Goal: Task Accomplishment & Management: Use online tool/utility

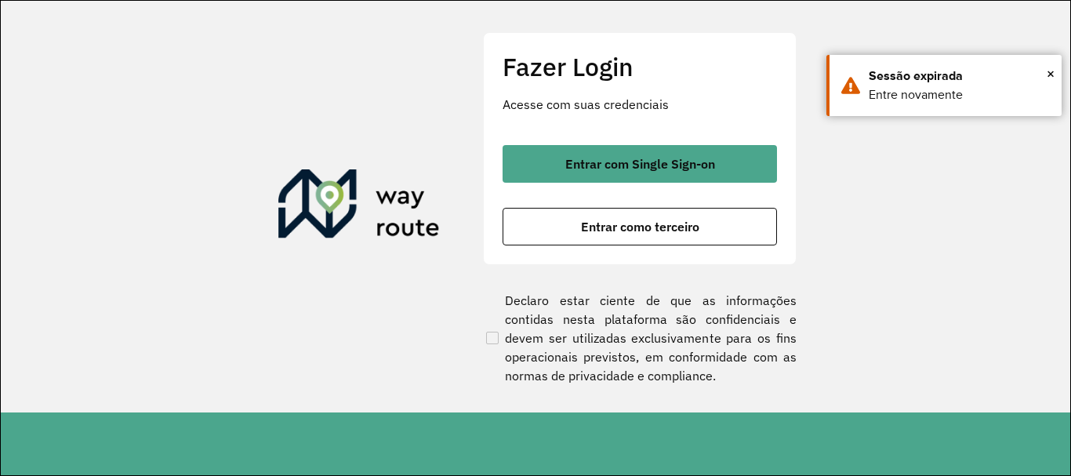
click at [667, 166] on span "Entrar com Single Sign-on" at bounding box center [640, 164] width 150 height 13
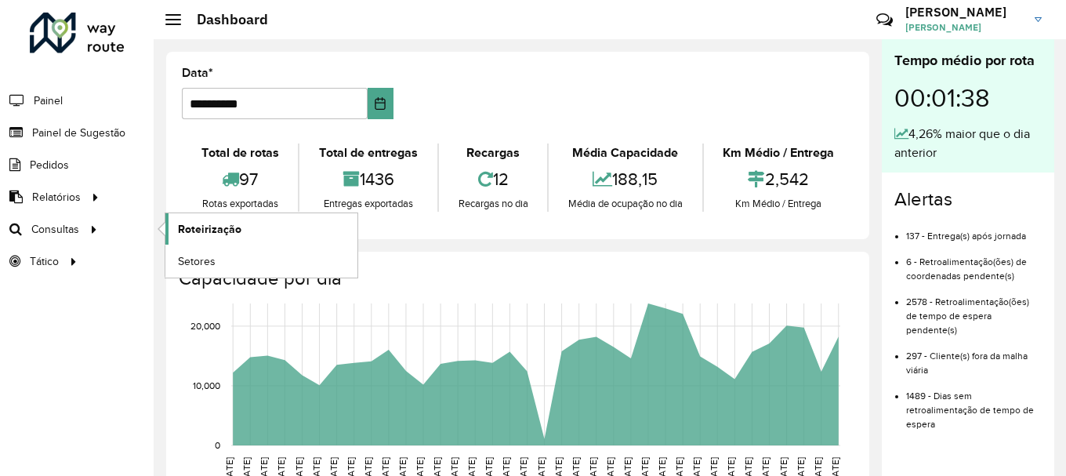
click at [223, 222] on span "Roteirização" at bounding box center [209, 229] width 63 height 16
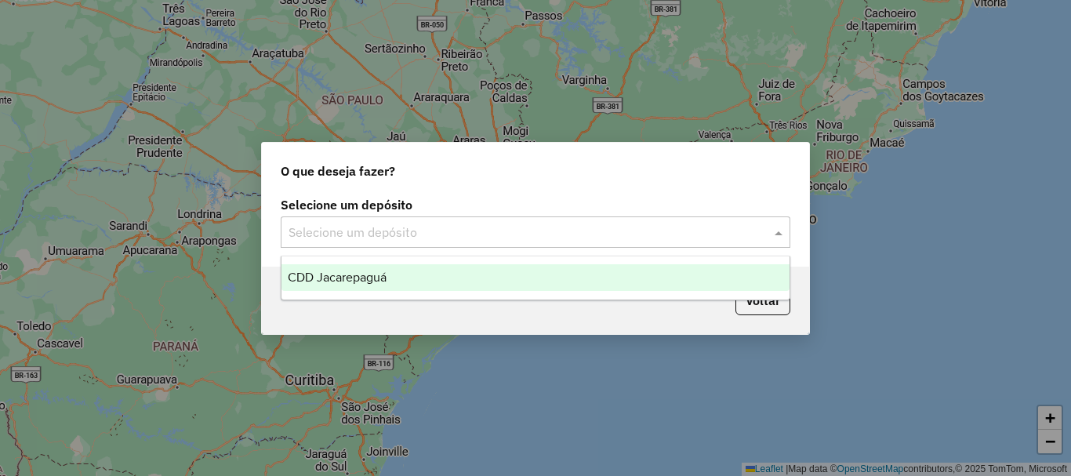
click at [447, 236] on input "text" at bounding box center [519, 232] width 462 height 19
click at [344, 280] on span "CDD Jacarepaguá" at bounding box center [337, 276] width 99 height 13
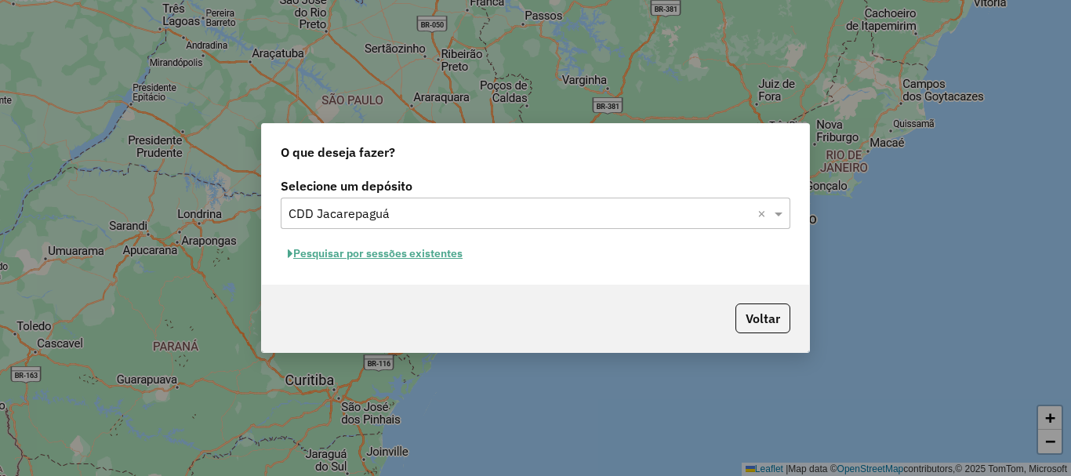
click at [374, 256] on button "Pesquisar por sessões existentes" at bounding box center [375, 253] width 189 height 24
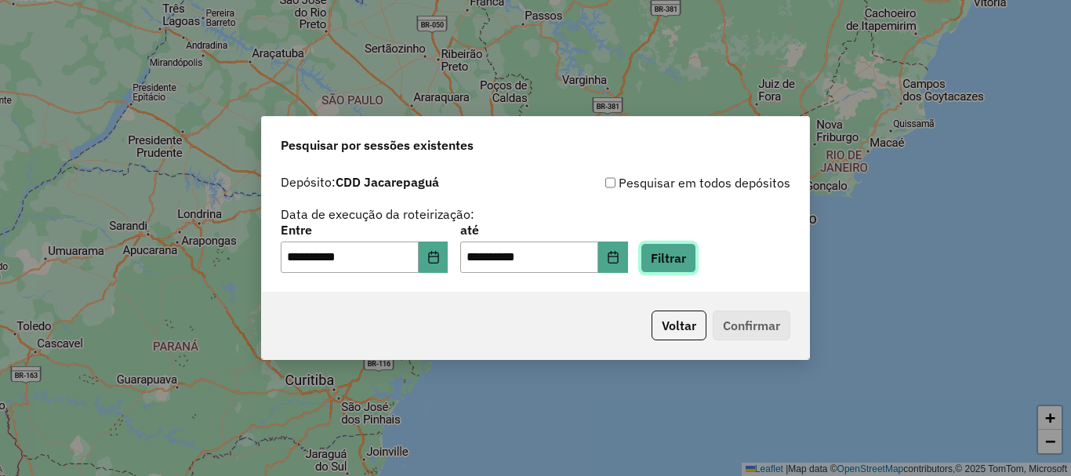
click at [678, 256] on button "Filtrar" at bounding box center [668, 258] width 56 height 30
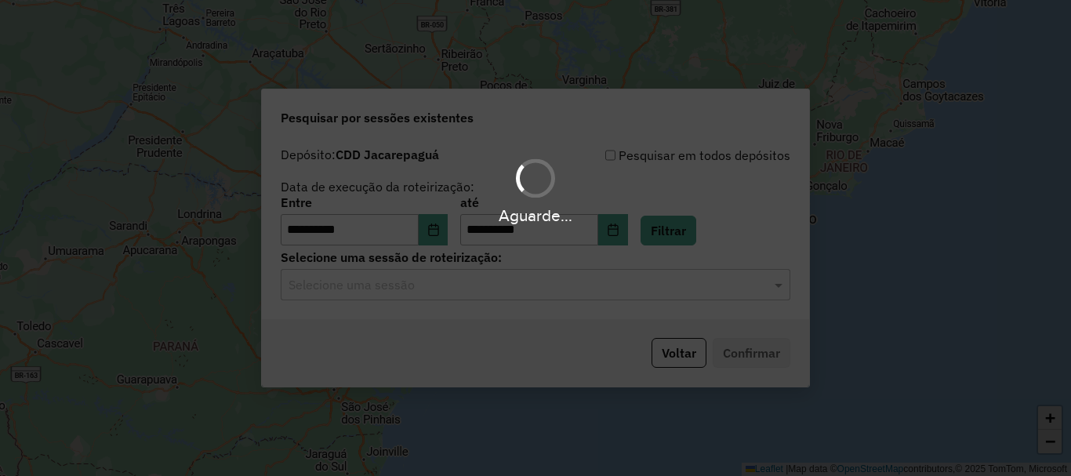
click at [498, 288] on input "text" at bounding box center [519, 285] width 462 height 19
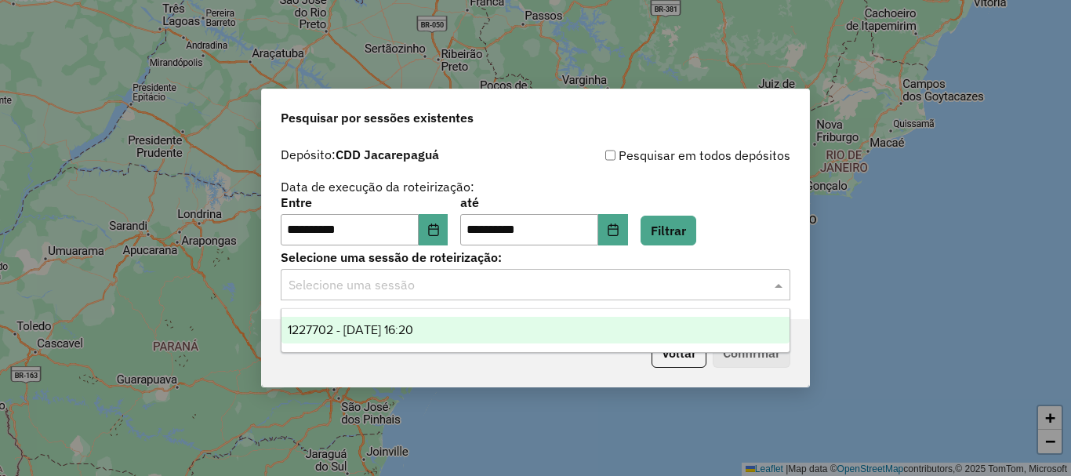
click at [390, 326] on span "1227702 - 11/08/2025 16:20" at bounding box center [350, 329] width 125 height 13
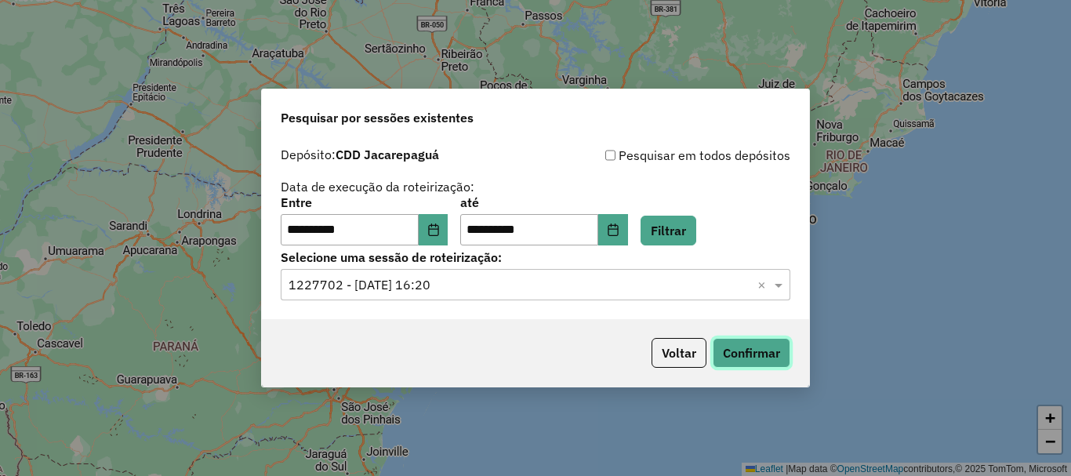
click at [752, 347] on button "Confirmar" at bounding box center [751, 353] width 78 height 30
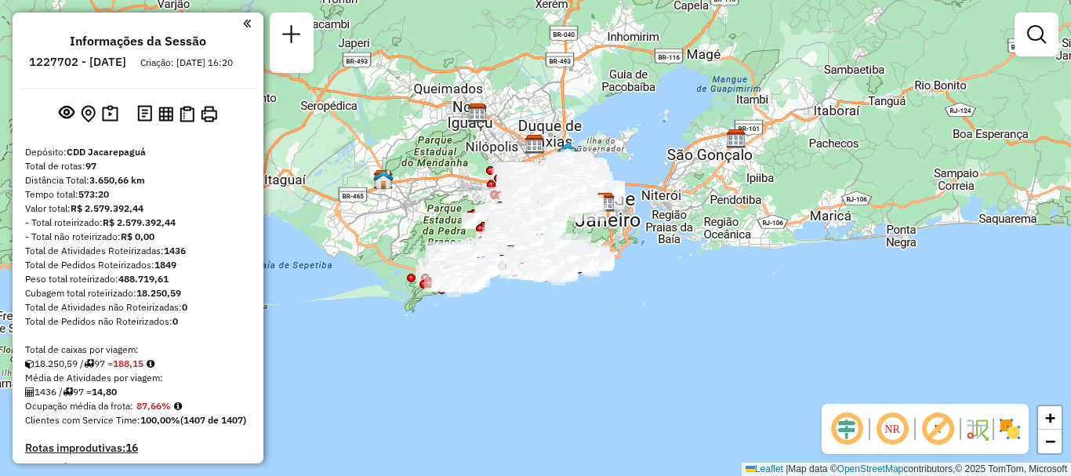
scroll to position [6804, 0]
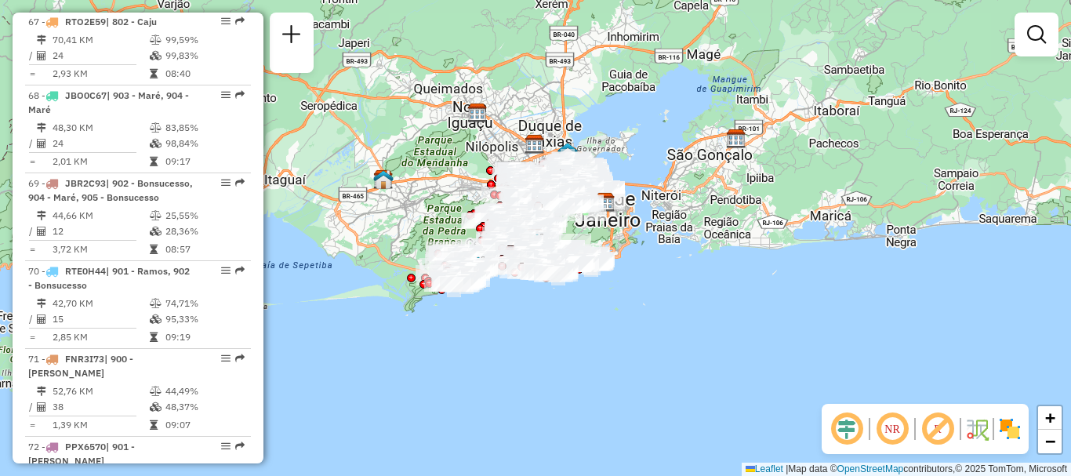
select select "**********"
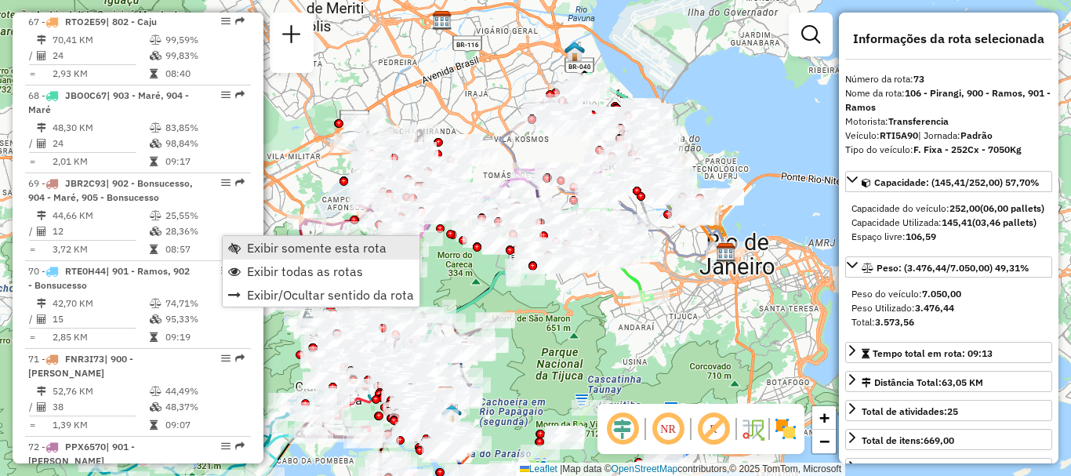
click at [277, 242] on span "Exibir somente esta rota" at bounding box center [317, 247] width 140 height 13
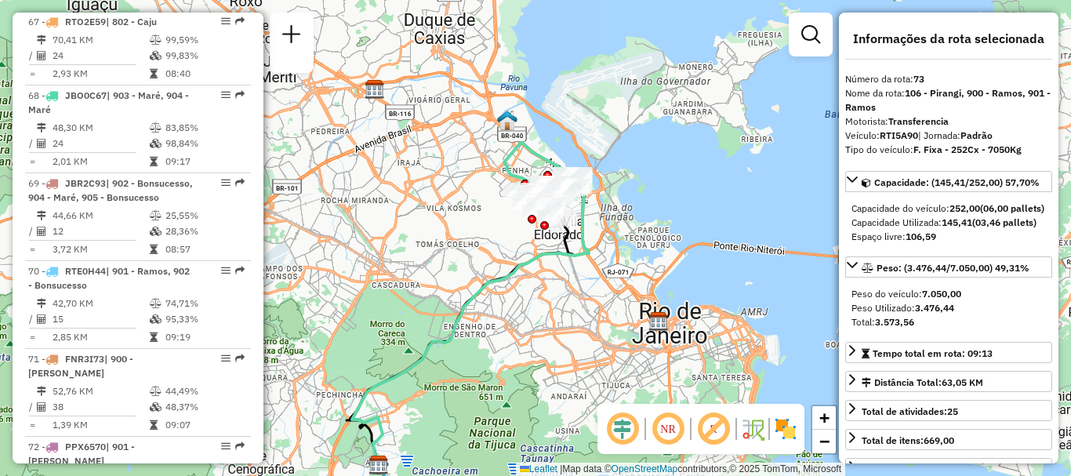
drag, startPoint x: 578, startPoint y: 172, endPoint x: 511, endPoint y: 241, distance: 96.4
click at [511, 241] on div "Janela de atendimento Grade de atendimento Capacidade Transportadoras Veículos …" at bounding box center [535, 238] width 1071 height 476
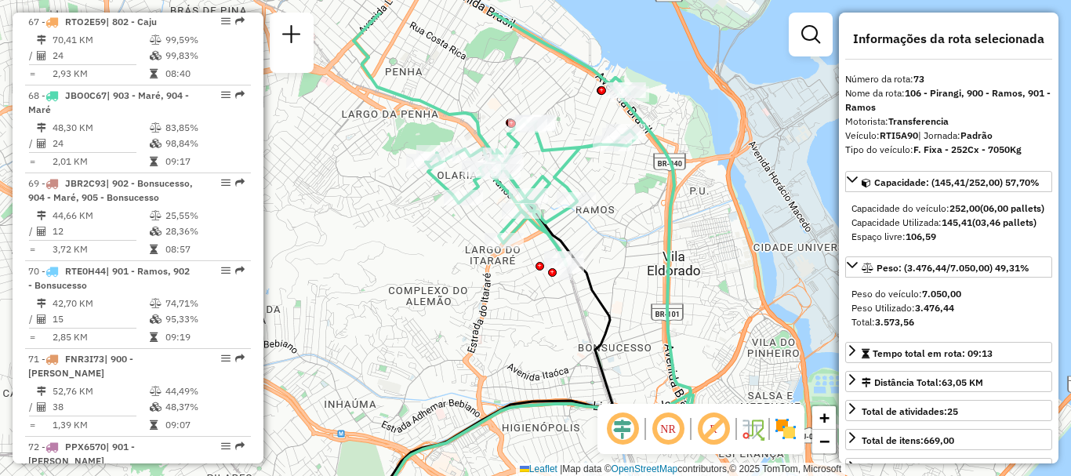
drag, startPoint x: 627, startPoint y: 213, endPoint x: 637, endPoint y: 266, distance: 53.5
click at [637, 266] on div "Janela de atendimento Grade de atendimento Capacidade Transportadoras Veículos …" at bounding box center [535, 238] width 1071 height 476
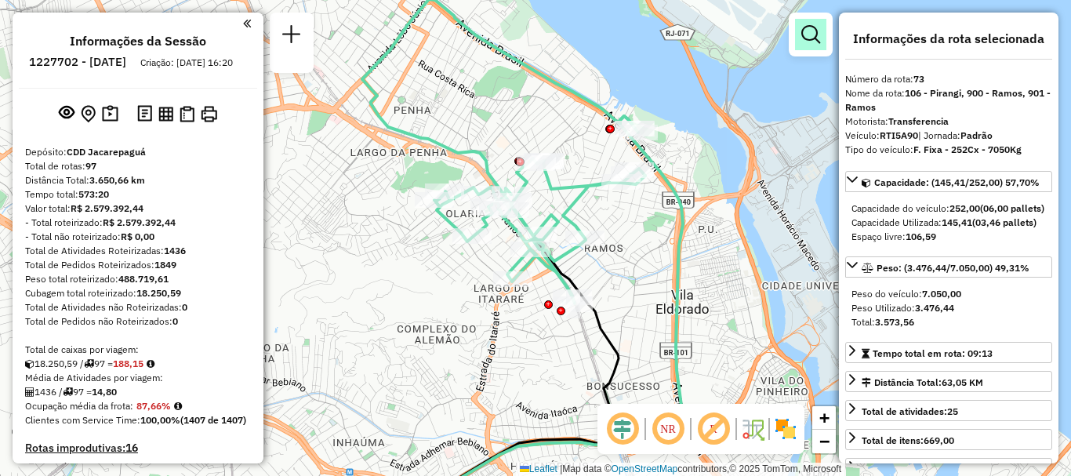
scroll to position [6379, 0]
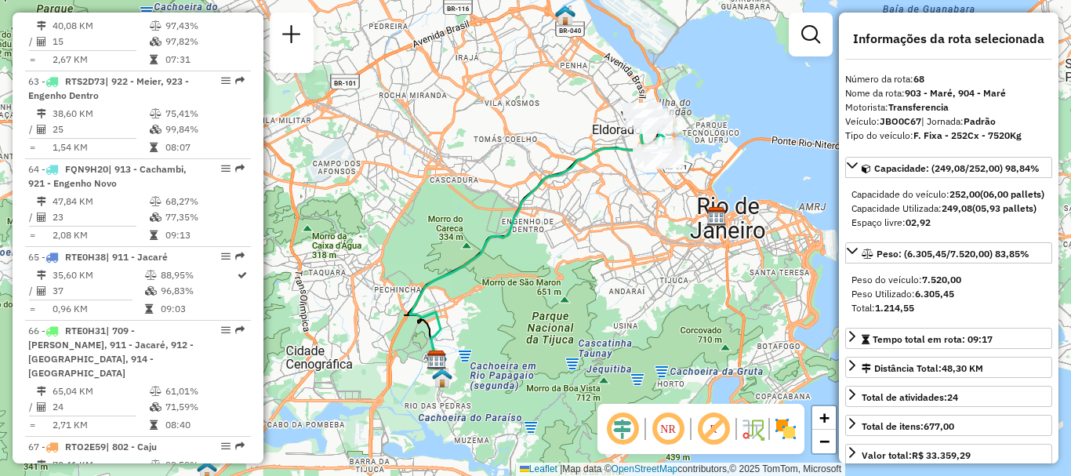
drag, startPoint x: 594, startPoint y: 148, endPoint x: 548, endPoint y: 161, distance: 48.1
click at [548, 161] on icon at bounding box center [531, 245] width 243 height 241
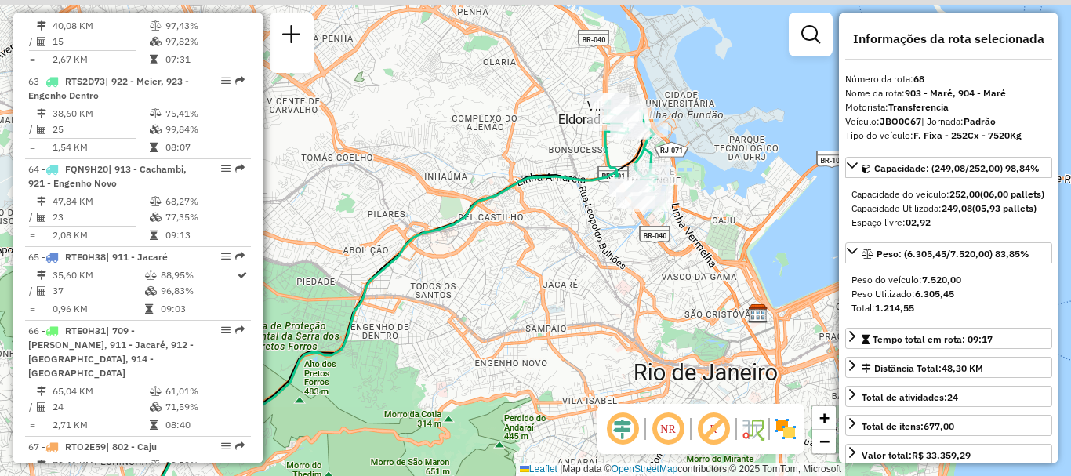
drag, startPoint x: 605, startPoint y: 150, endPoint x: 562, endPoint y: 189, distance: 57.7
click at [562, 189] on div "Janela de atendimento Grade de atendimento Capacidade Transportadoras Veículos …" at bounding box center [535, 238] width 1071 height 476
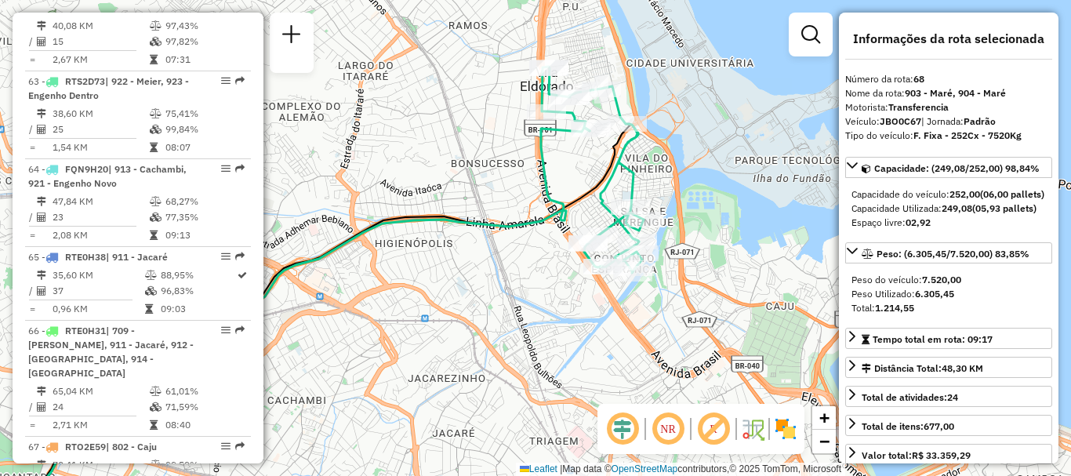
drag, startPoint x: 562, startPoint y: 189, endPoint x: 493, endPoint y: 228, distance: 79.3
click at [493, 228] on div "Janela de atendimento Grade de atendimento Capacidade Transportadoras Veículos …" at bounding box center [535, 238] width 1071 height 476
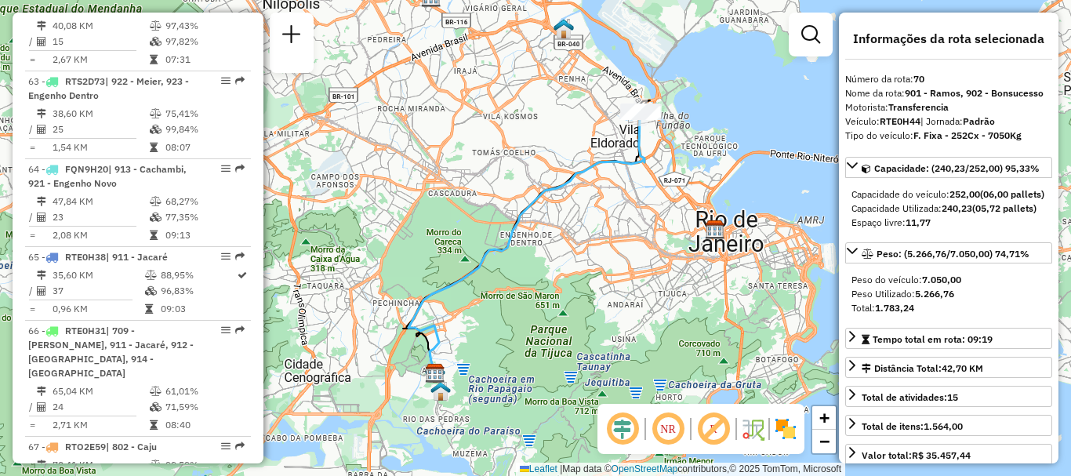
drag, startPoint x: 641, startPoint y: 150, endPoint x: 618, endPoint y: 156, distance: 23.4
click at [621, 156] on icon at bounding box center [526, 245] width 236 height 267
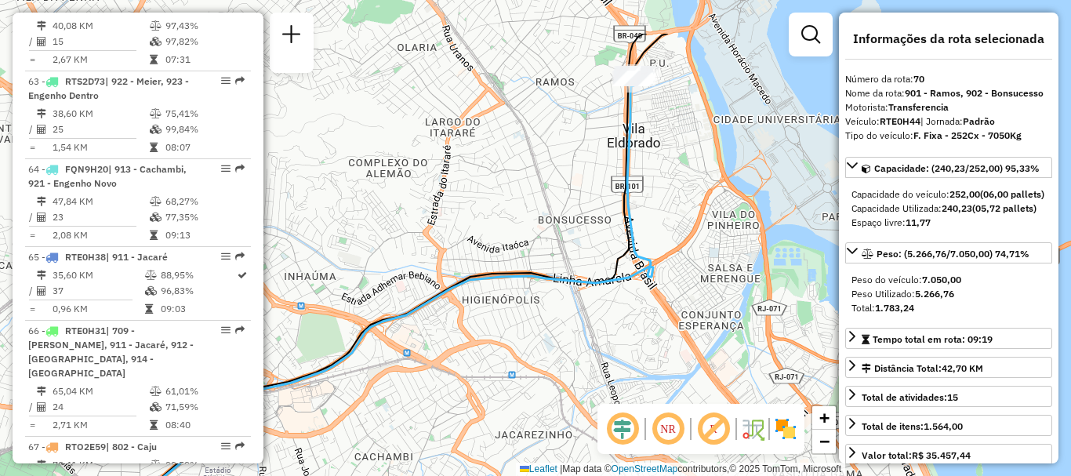
drag, startPoint x: 592, startPoint y: 85, endPoint x: 559, endPoint y: 275, distance: 193.3
click at [558, 257] on div "Janela de atendimento Grade de atendimento Capacidade Transportadoras Veículos …" at bounding box center [535, 238] width 1071 height 476
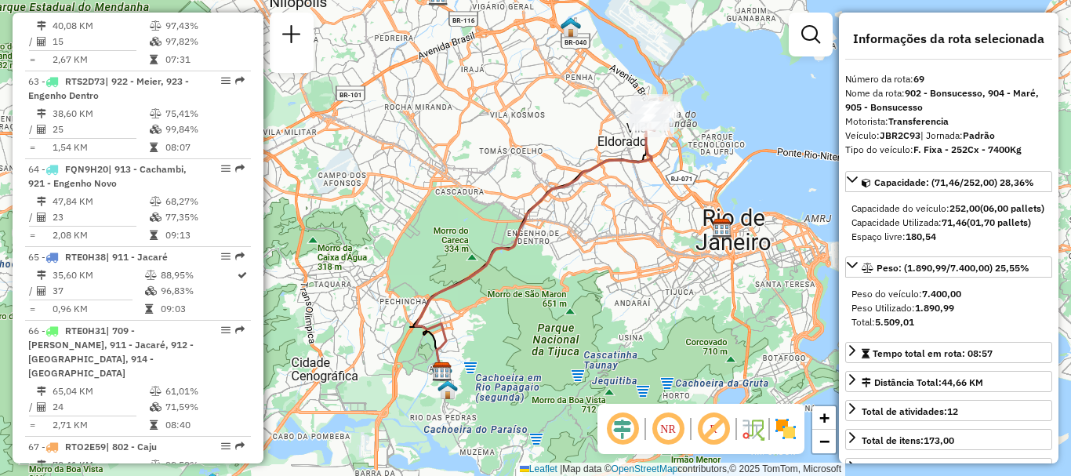
drag, startPoint x: 622, startPoint y: 126, endPoint x: 520, endPoint y: 147, distance: 104.1
click at [520, 147] on div "Janela de atendimento Grade de atendimento Capacidade Transportadoras Veículos …" at bounding box center [535, 238] width 1071 height 476
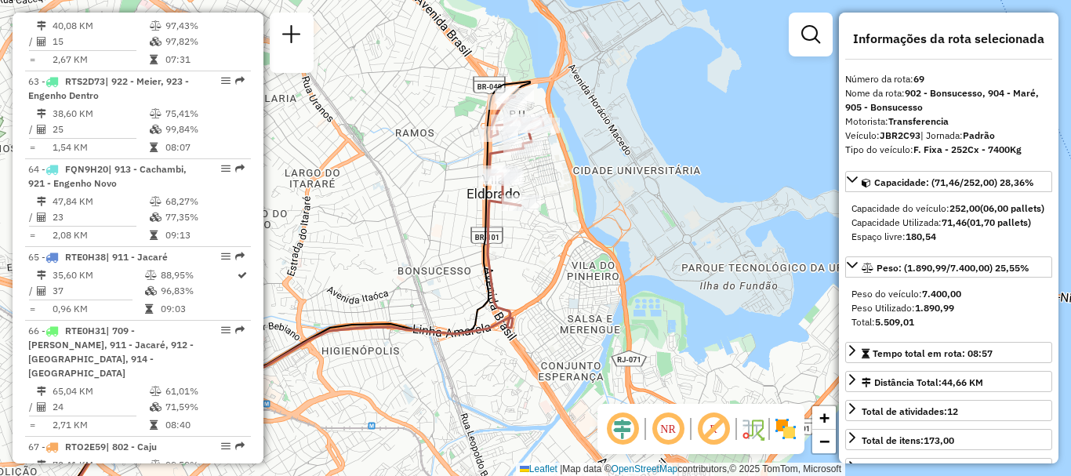
drag, startPoint x: 506, startPoint y: 99, endPoint x: 587, endPoint y: 171, distance: 108.2
click at [587, 171] on div "Janela de atendimento Grade de atendimento Capacidade Transportadoras Veículos …" at bounding box center [535, 238] width 1071 height 476
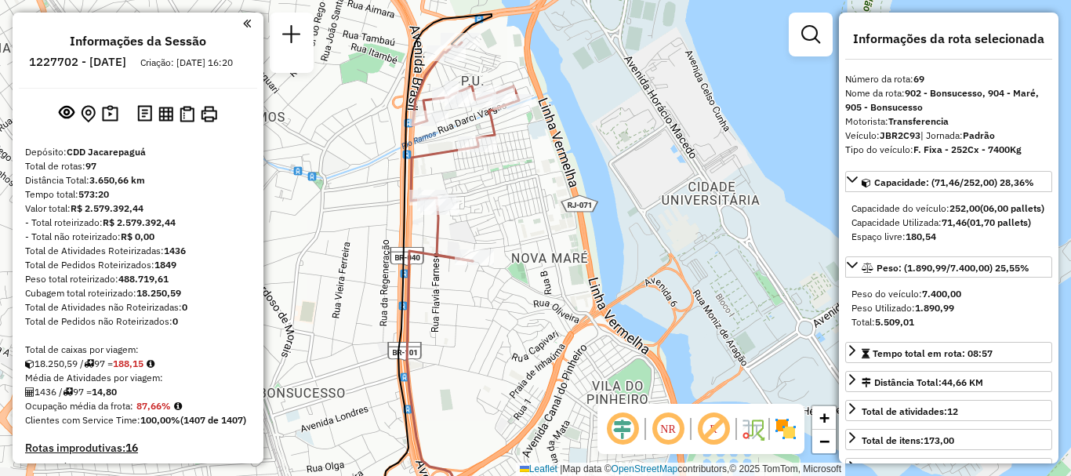
scroll to position [6042, 0]
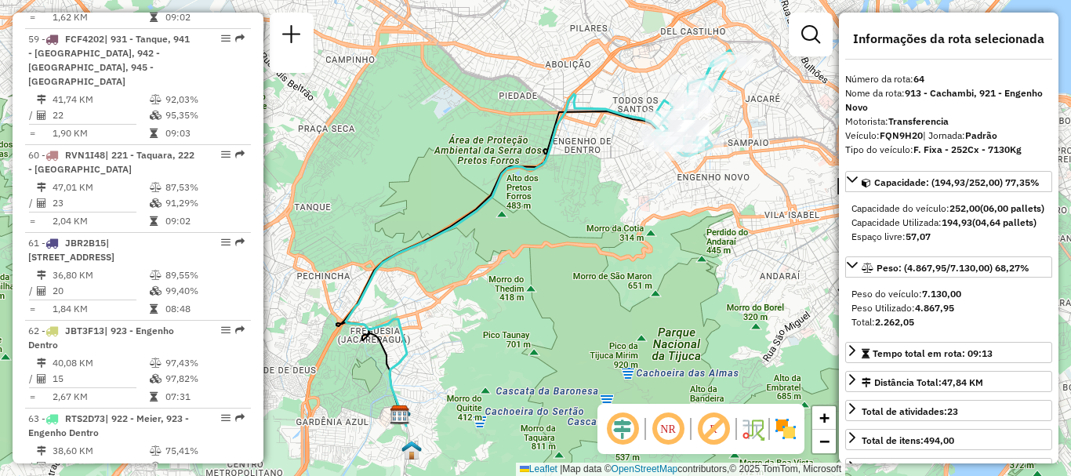
click at [636, 195] on div "Janela de atendimento Grade de atendimento Capacidade Transportadoras Veículos …" at bounding box center [535, 238] width 1071 height 476
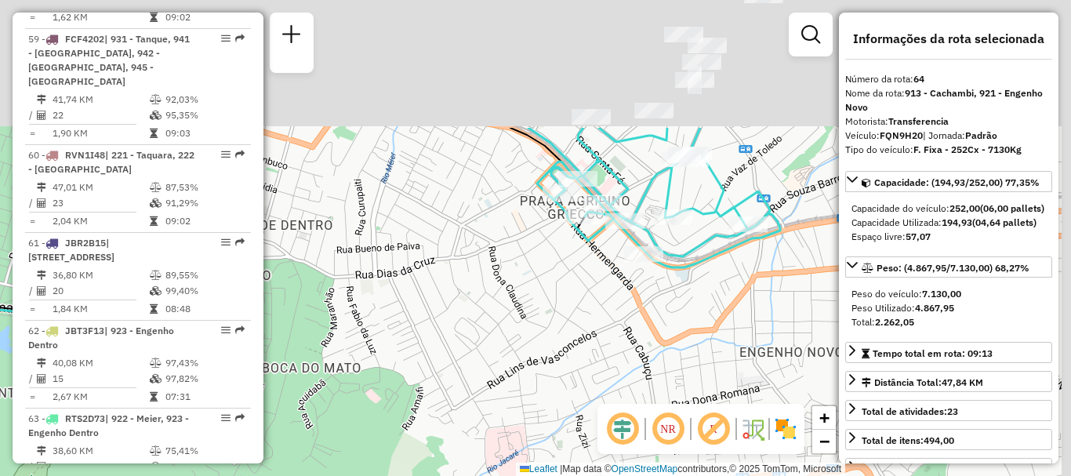
drag, startPoint x: 636, startPoint y: 136, endPoint x: 538, endPoint y: 357, distance: 241.4
click at [542, 345] on div "Janela de atendimento Grade de atendimento Capacidade Transportadoras Veículos …" at bounding box center [535, 238] width 1071 height 476
